Goal: Obtain resource: Obtain resource

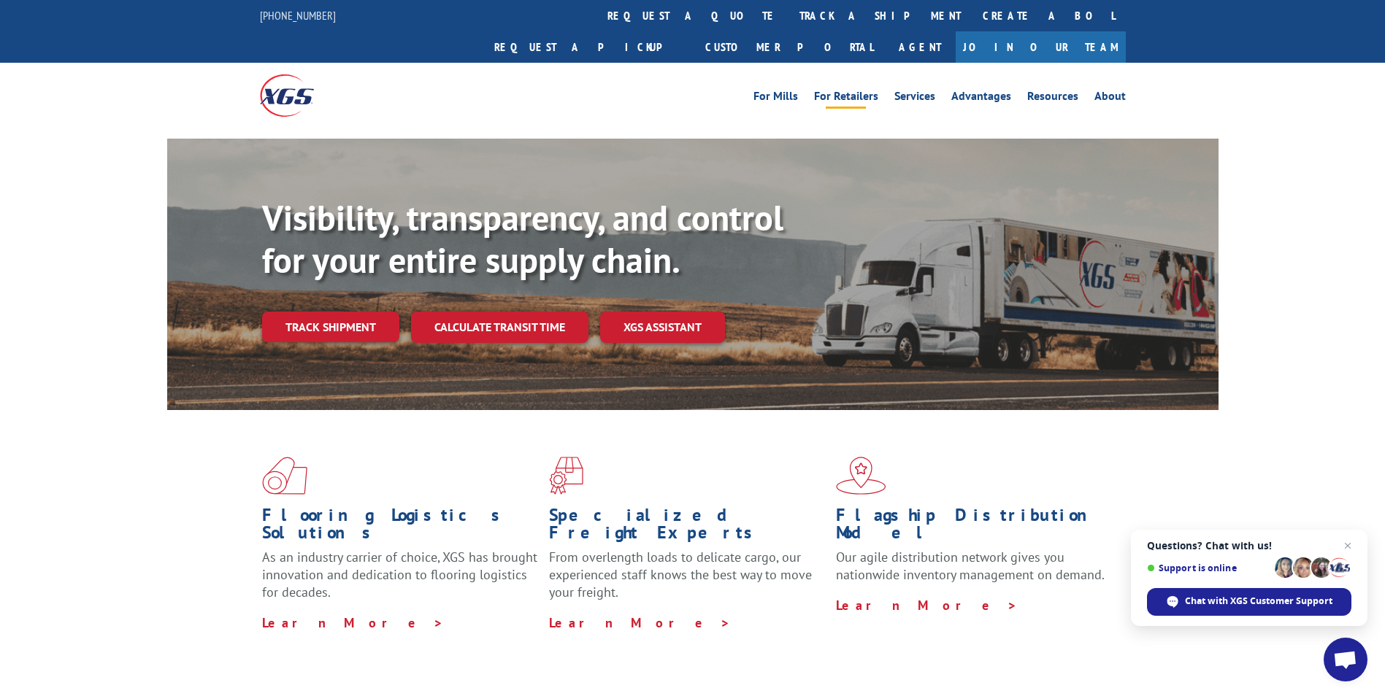
click at [842, 91] on link "For Retailers" at bounding box center [846, 99] width 64 height 16
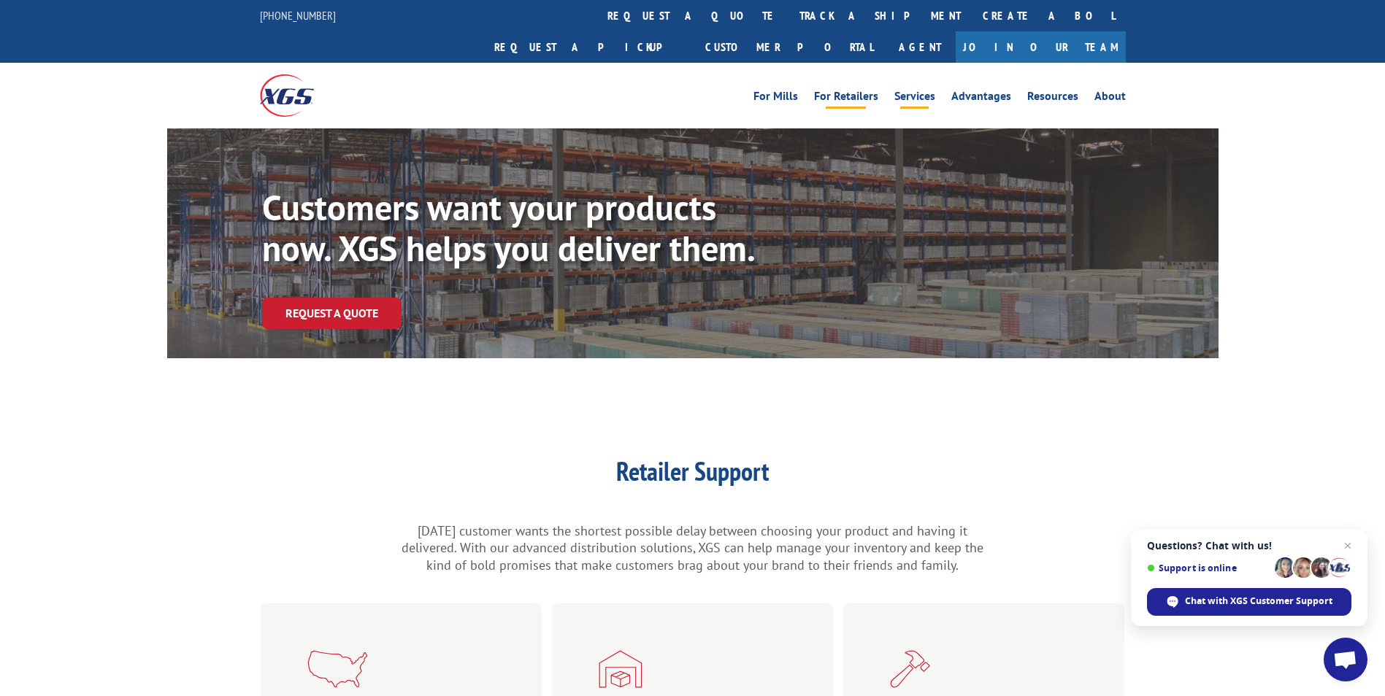
click at [929, 91] on link "Services" at bounding box center [914, 99] width 41 height 16
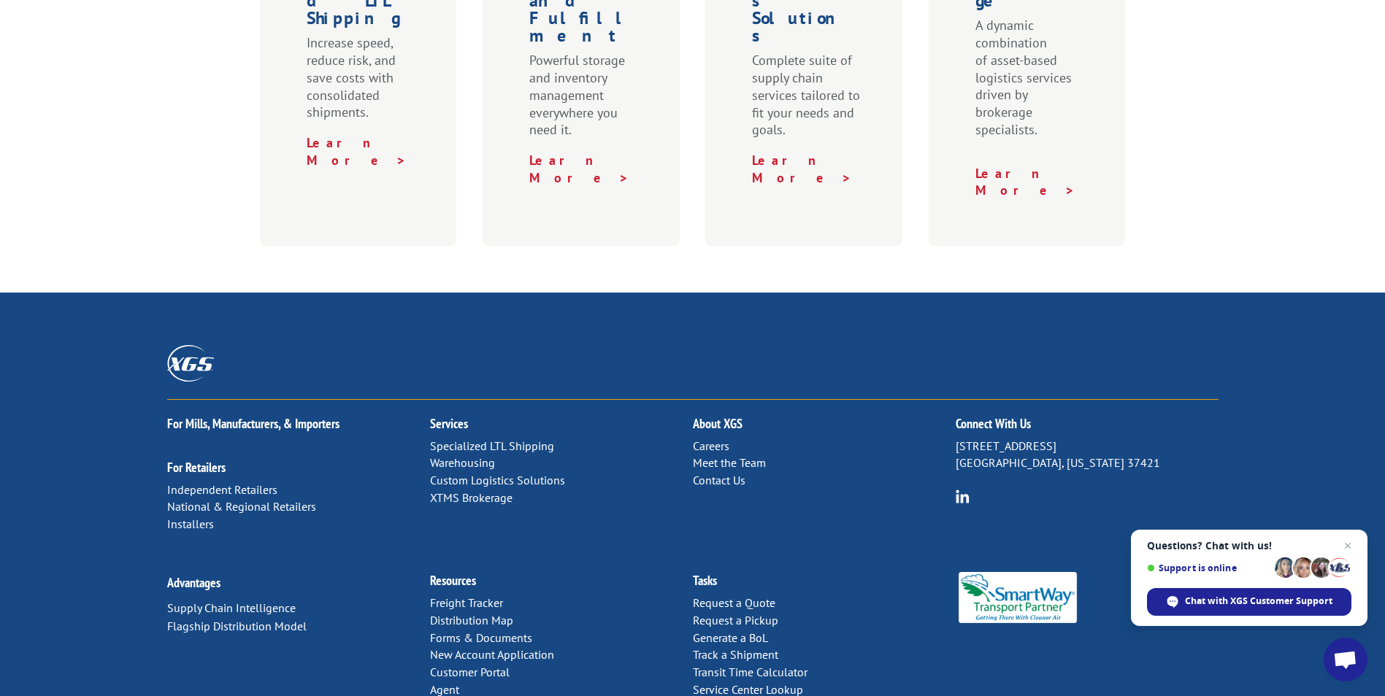
scroll to position [722, 0]
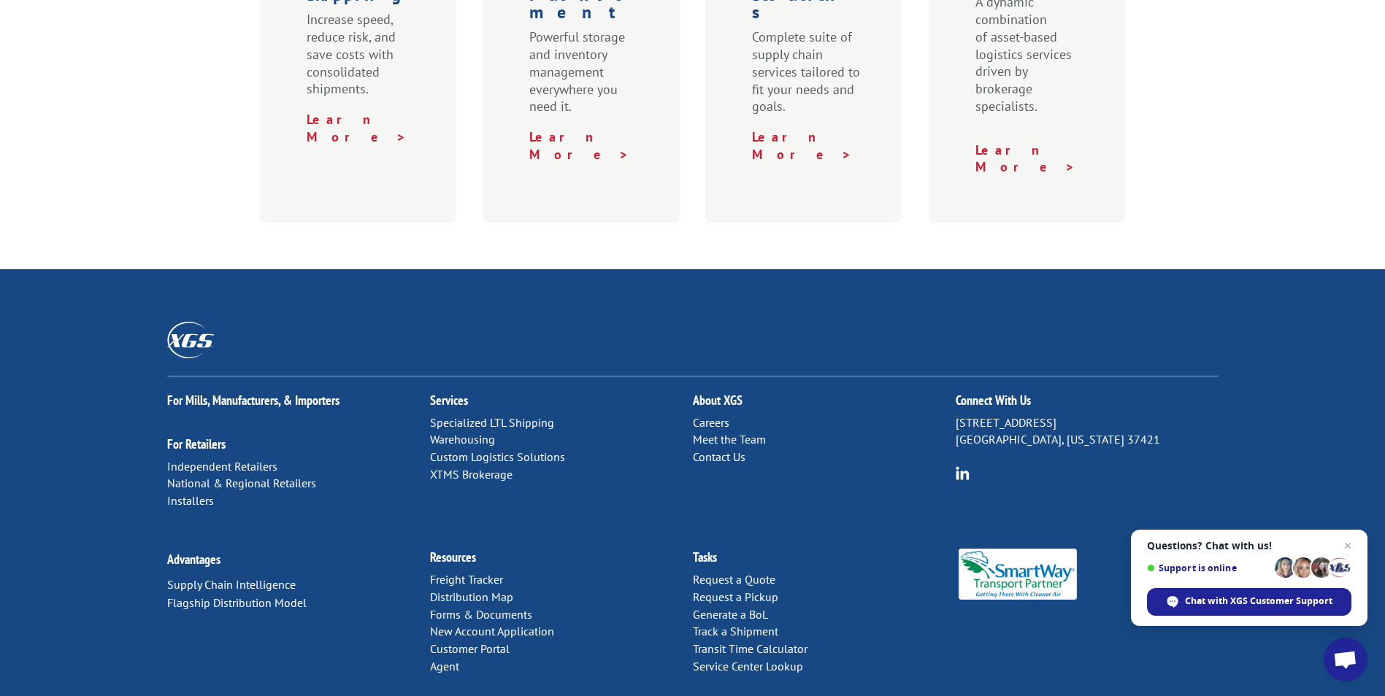
click at [470, 607] on link "Forms & Documents" at bounding box center [481, 614] width 102 height 15
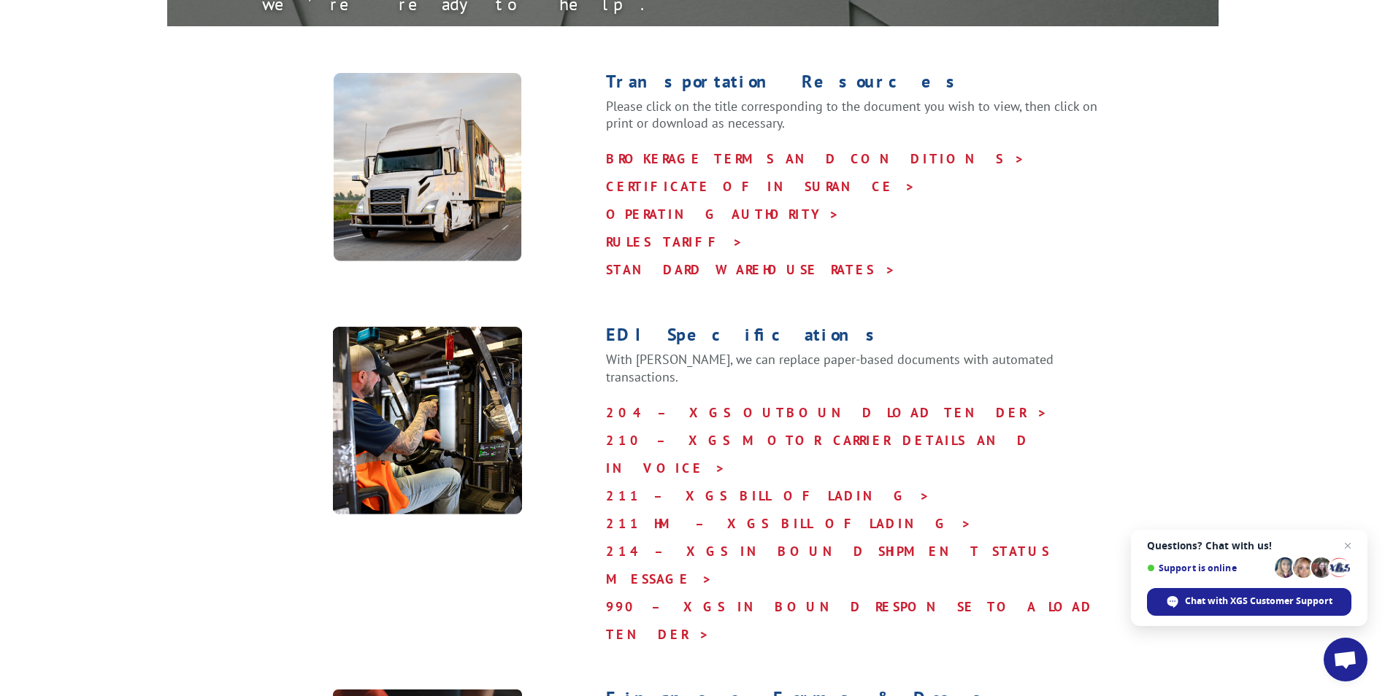
scroll to position [438, 0]
